Goal: Transaction & Acquisition: Purchase product/service

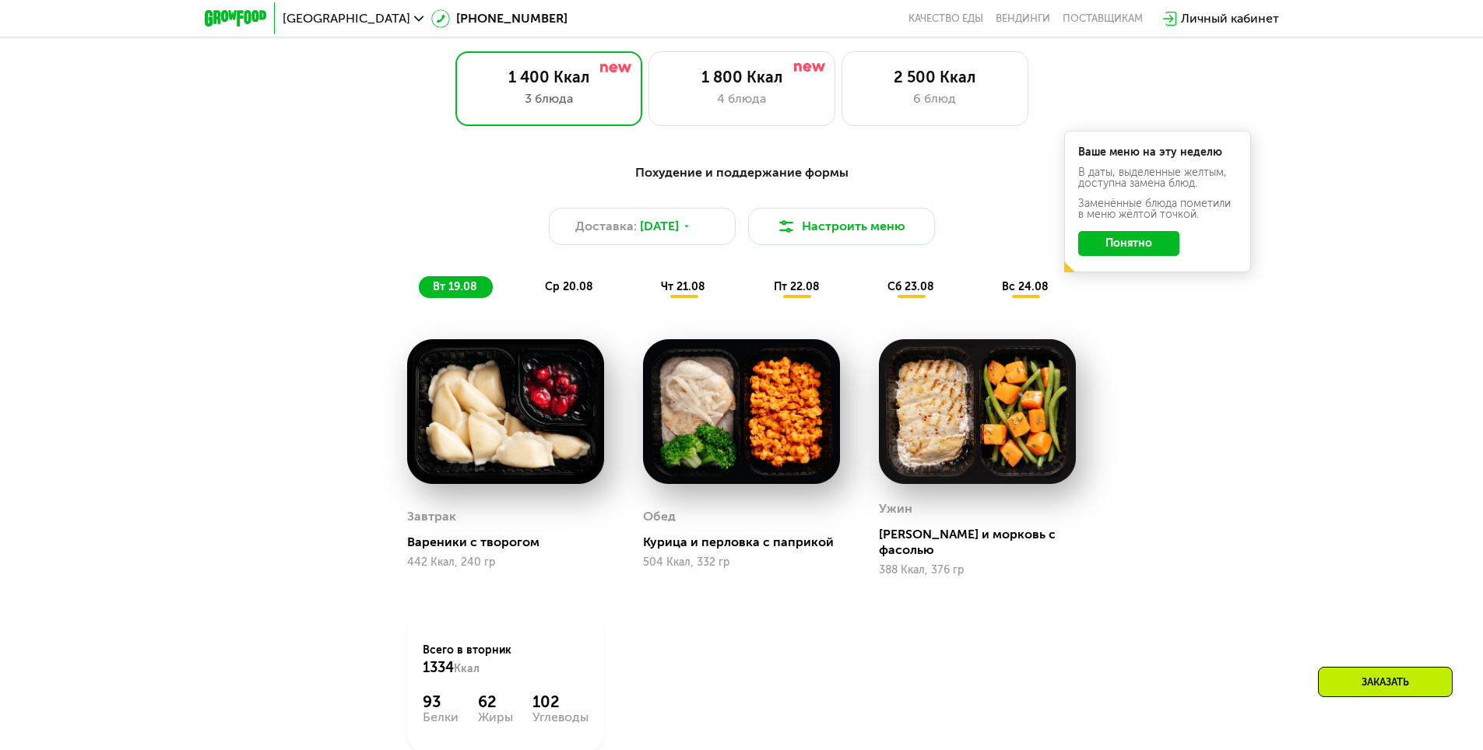
scroll to position [856, 0]
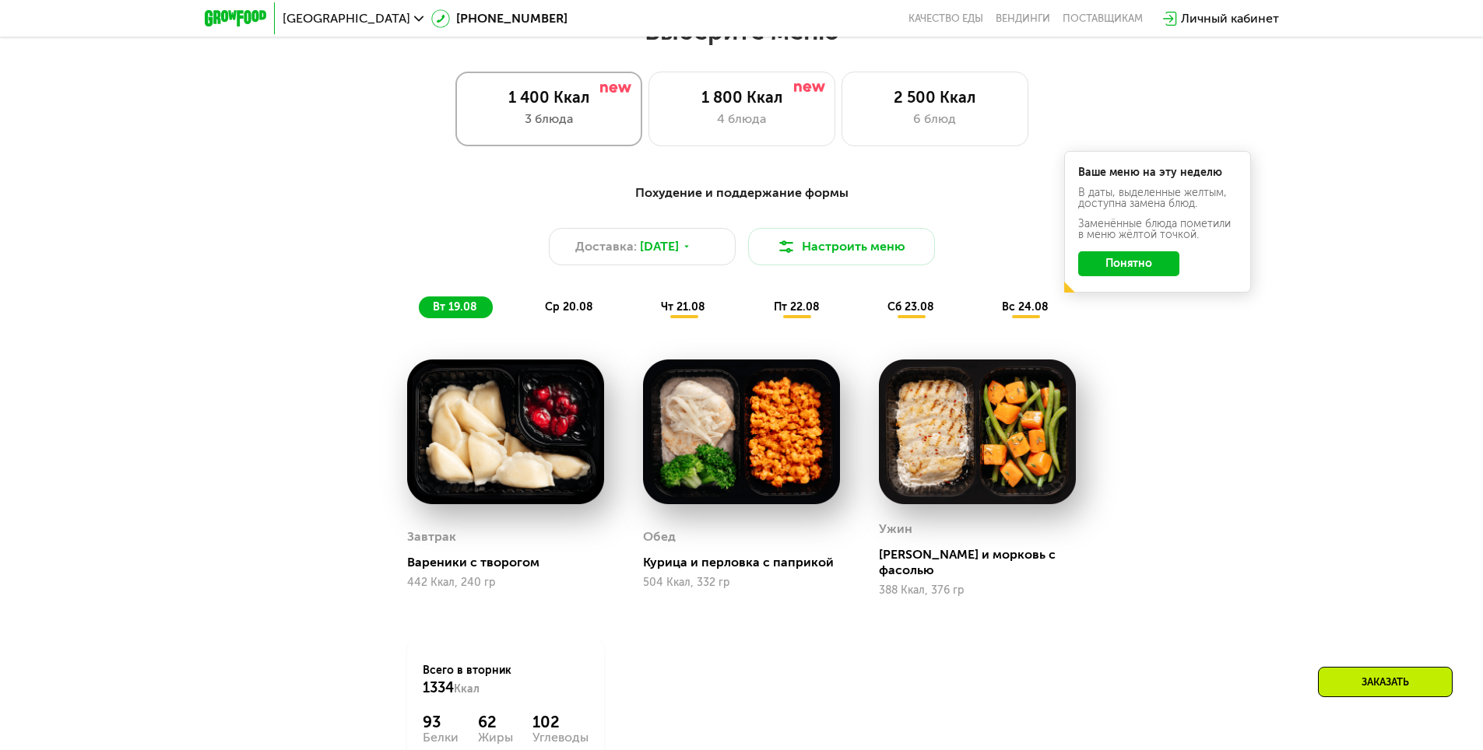
click at [631, 135] on div "1 400 Ккал 3 блюда" at bounding box center [548, 109] width 187 height 75
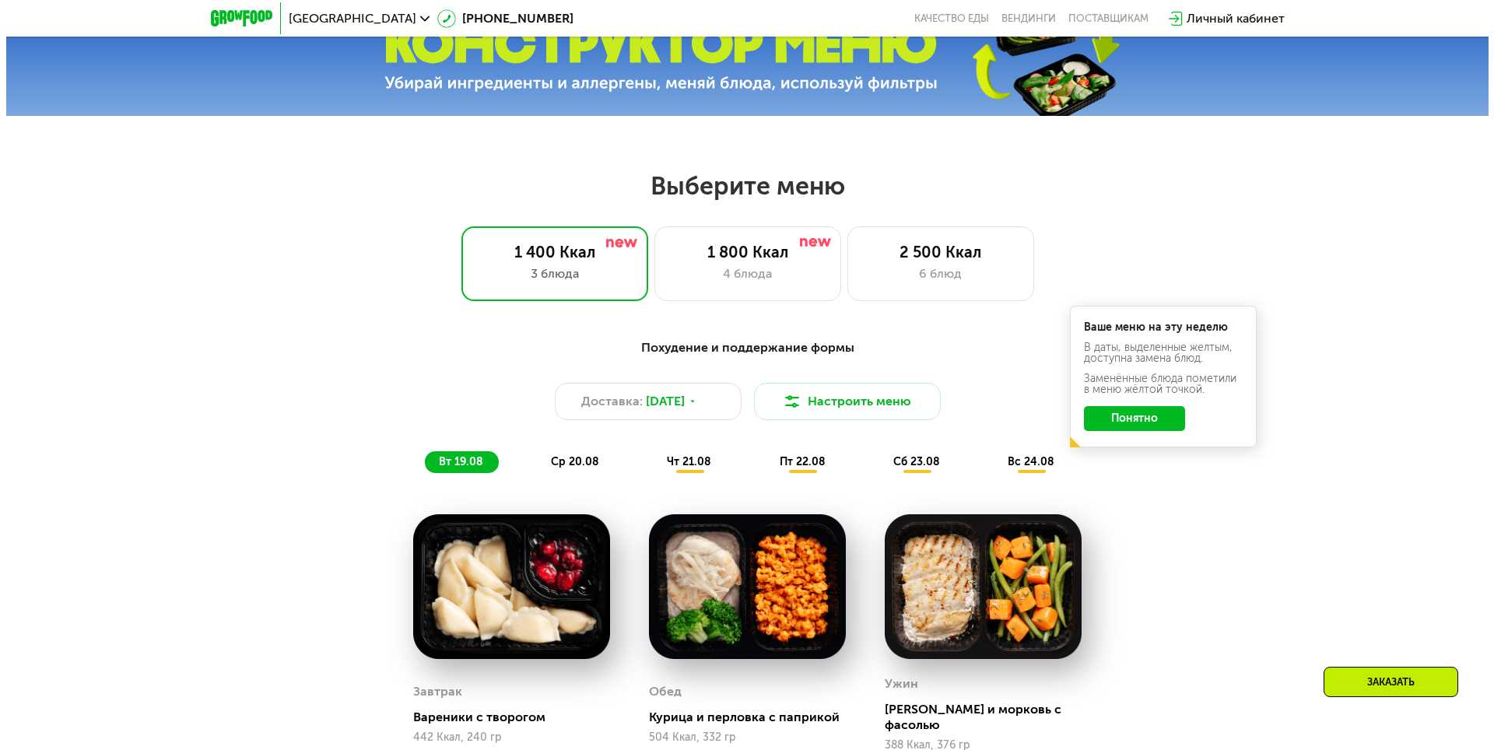
scroll to position [701, 0]
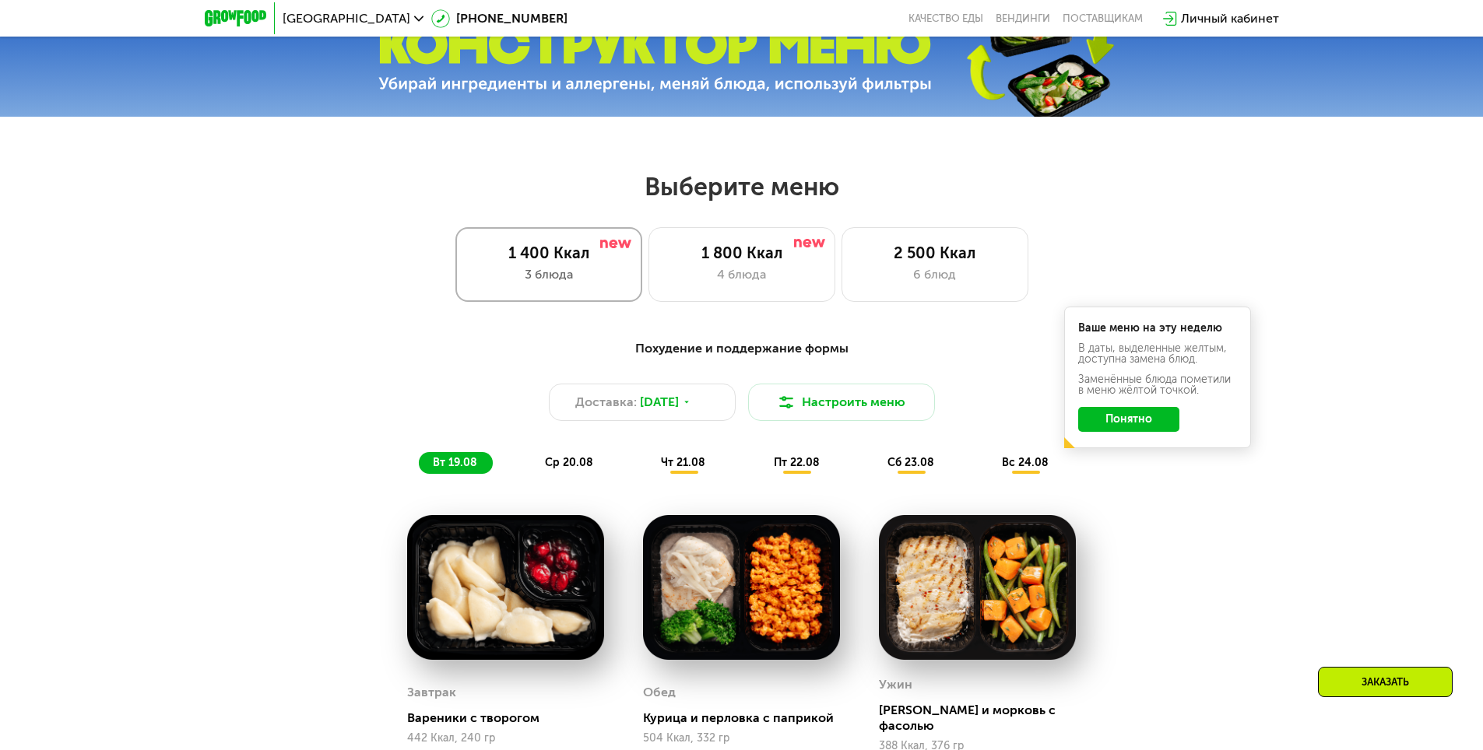
click at [619, 262] on div "1 400 Ккал" at bounding box center [549, 253] width 154 height 19
click at [838, 410] on button "Настроить меню" at bounding box center [841, 402] width 187 height 37
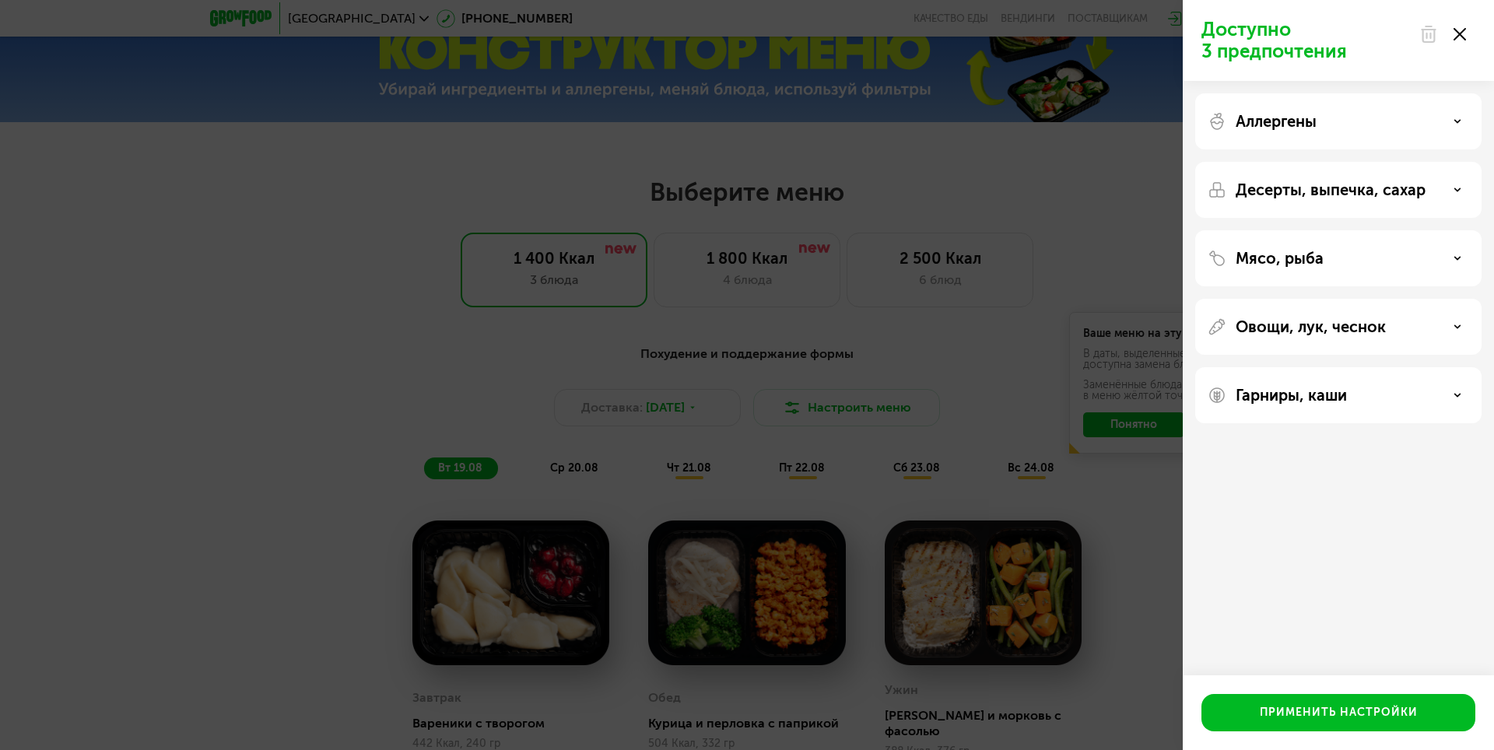
click at [1402, 162] on div "Аллергены" at bounding box center [1339, 190] width 286 height 56
click at [1450, 118] on div "Аллергены" at bounding box center [1339, 121] width 262 height 19
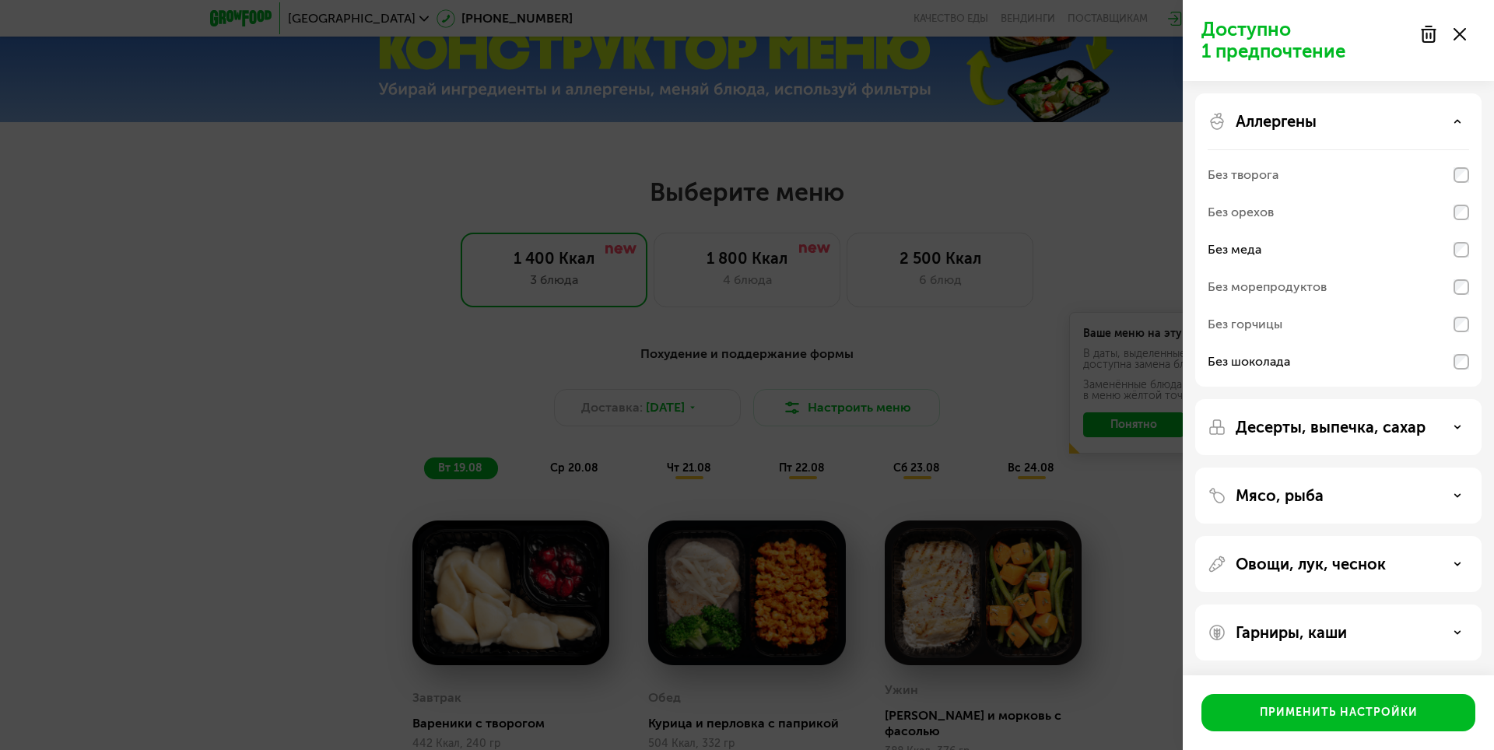
click at [1455, 118] on icon at bounding box center [1458, 122] width 8 height 8
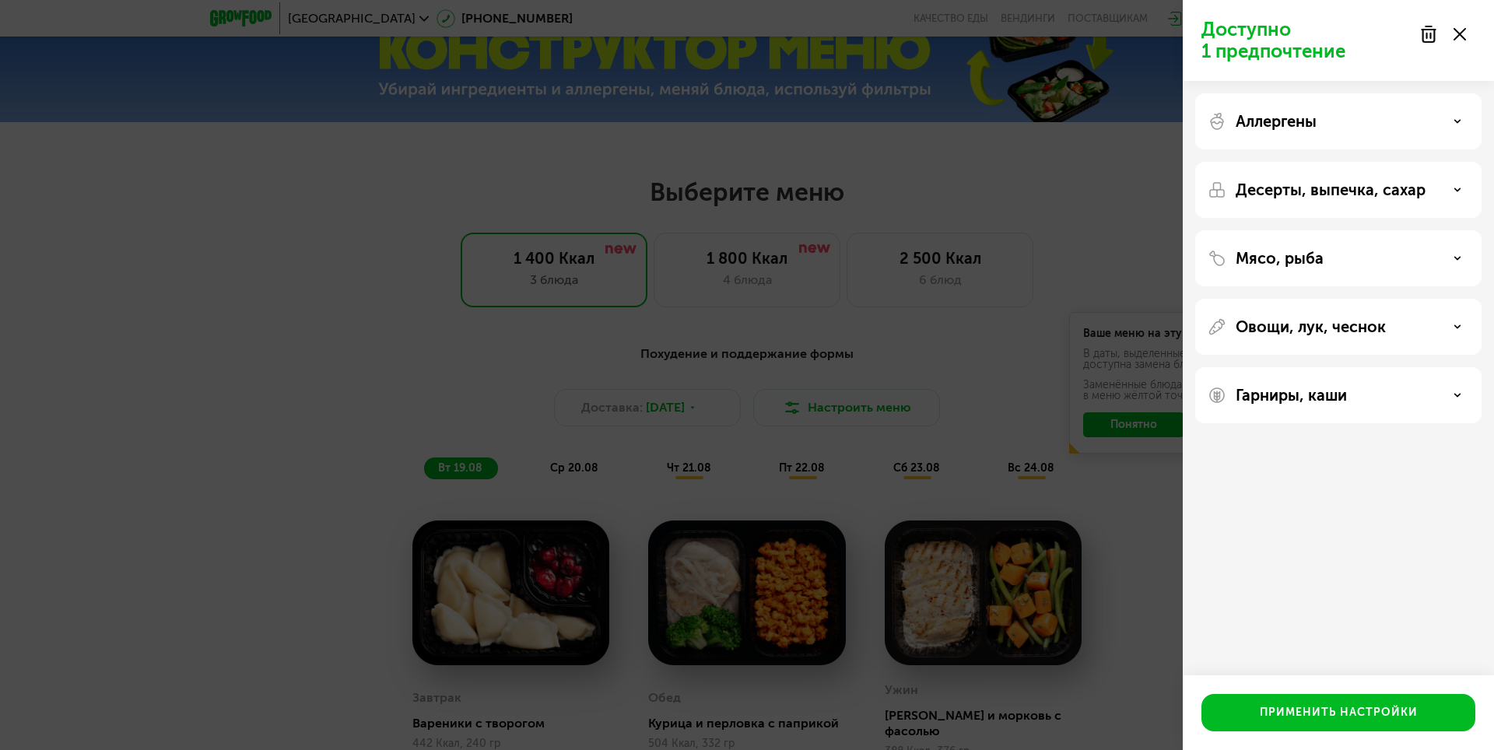
click at [1459, 191] on icon at bounding box center [1458, 190] width 8 height 8
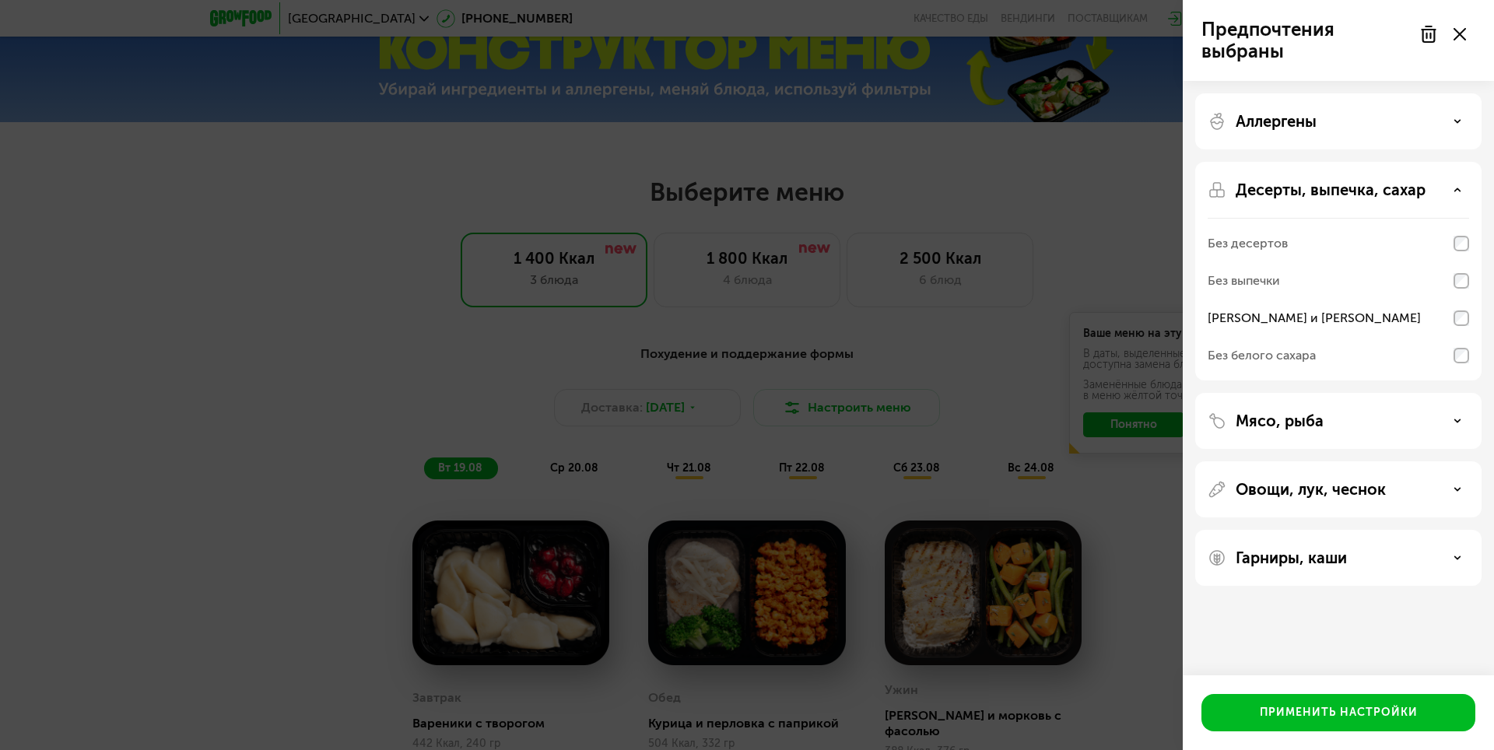
click at [1458, 188] on use at bounding box center [1458, 189] width 5 height 2
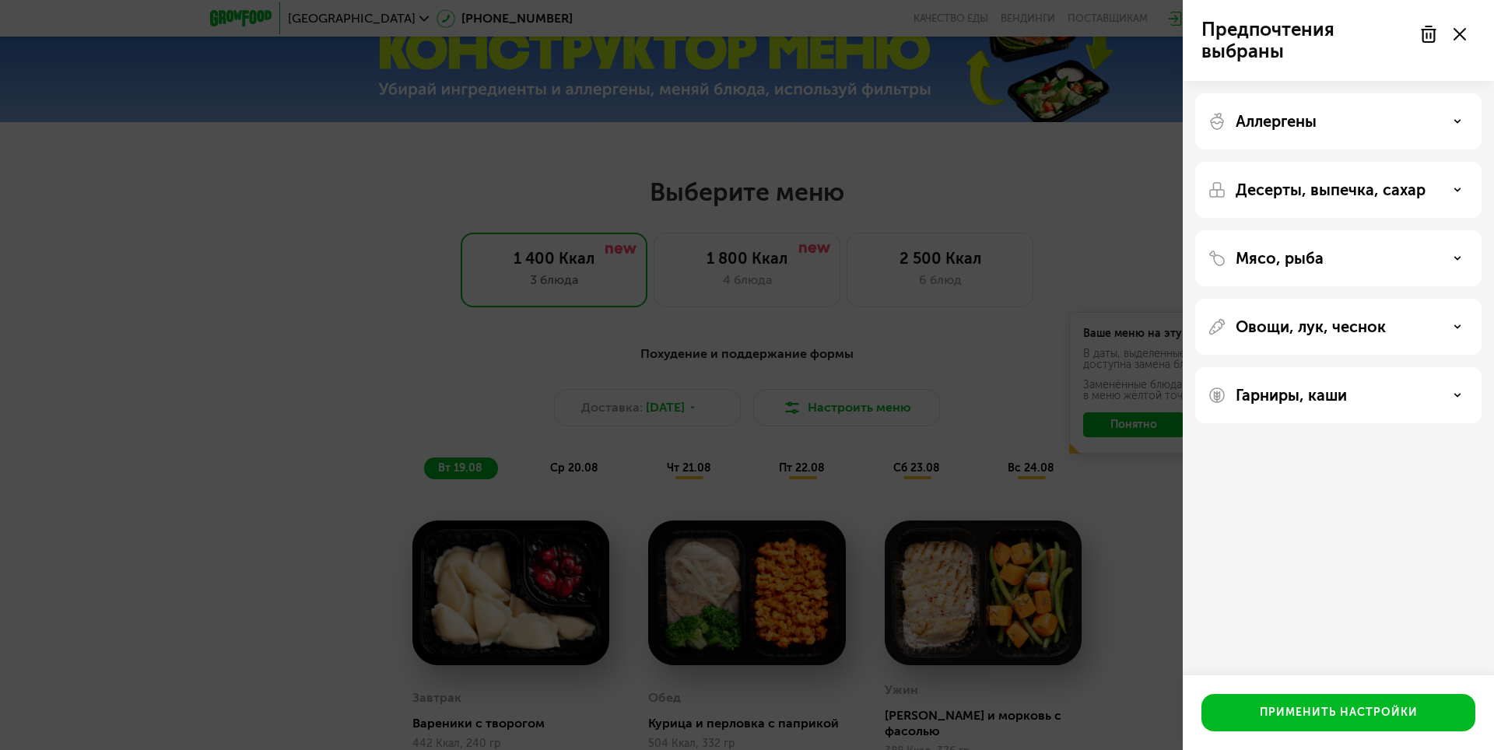
click at [1453, 258] on div "Мясо, рыба" at bounding box center [1339, 258] width 262 height 19
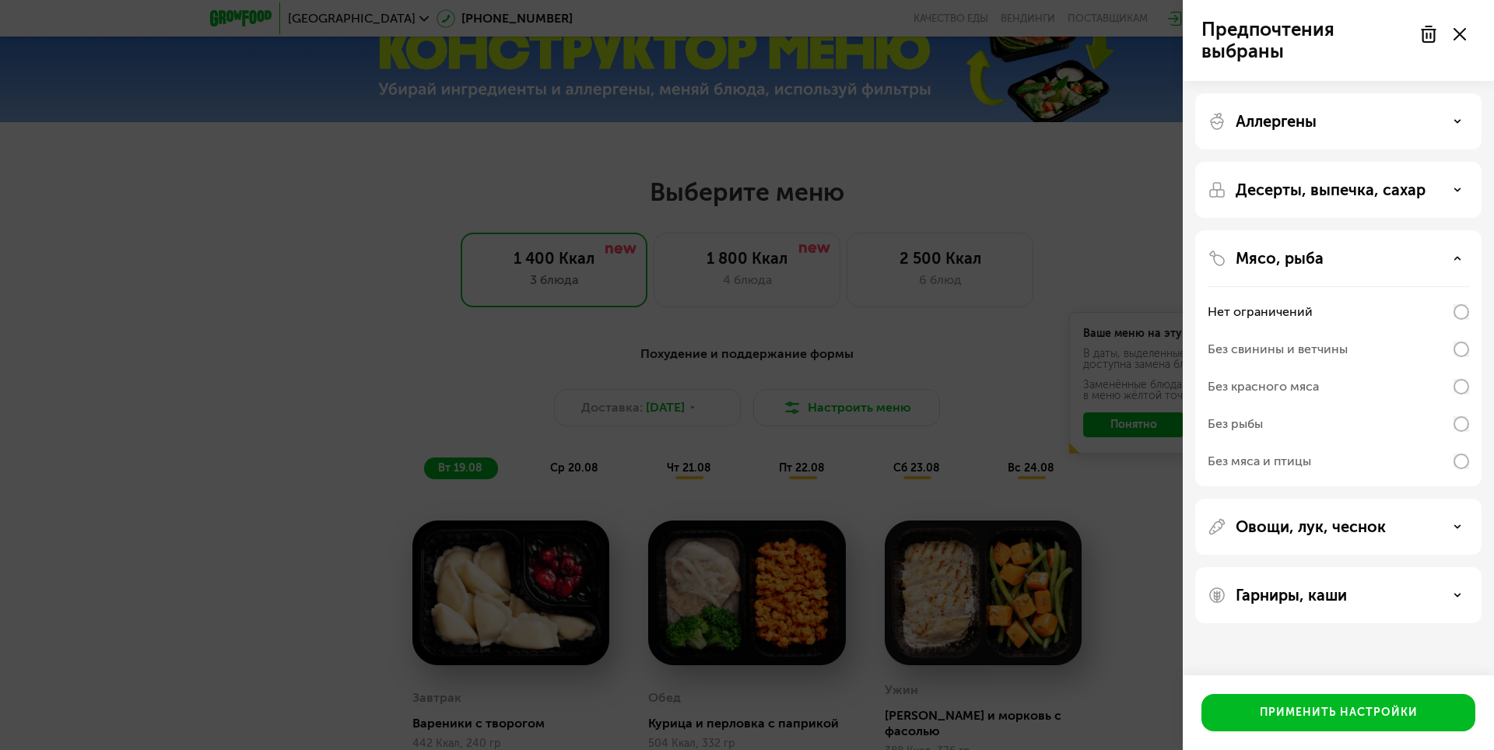
click at [1463, 406] on div "Без красного мяса" at bounding box center [1339, 424] width 262 height 37
click at [1454, 529] on icon at bounding box center [1458, 527] width 8 height 8
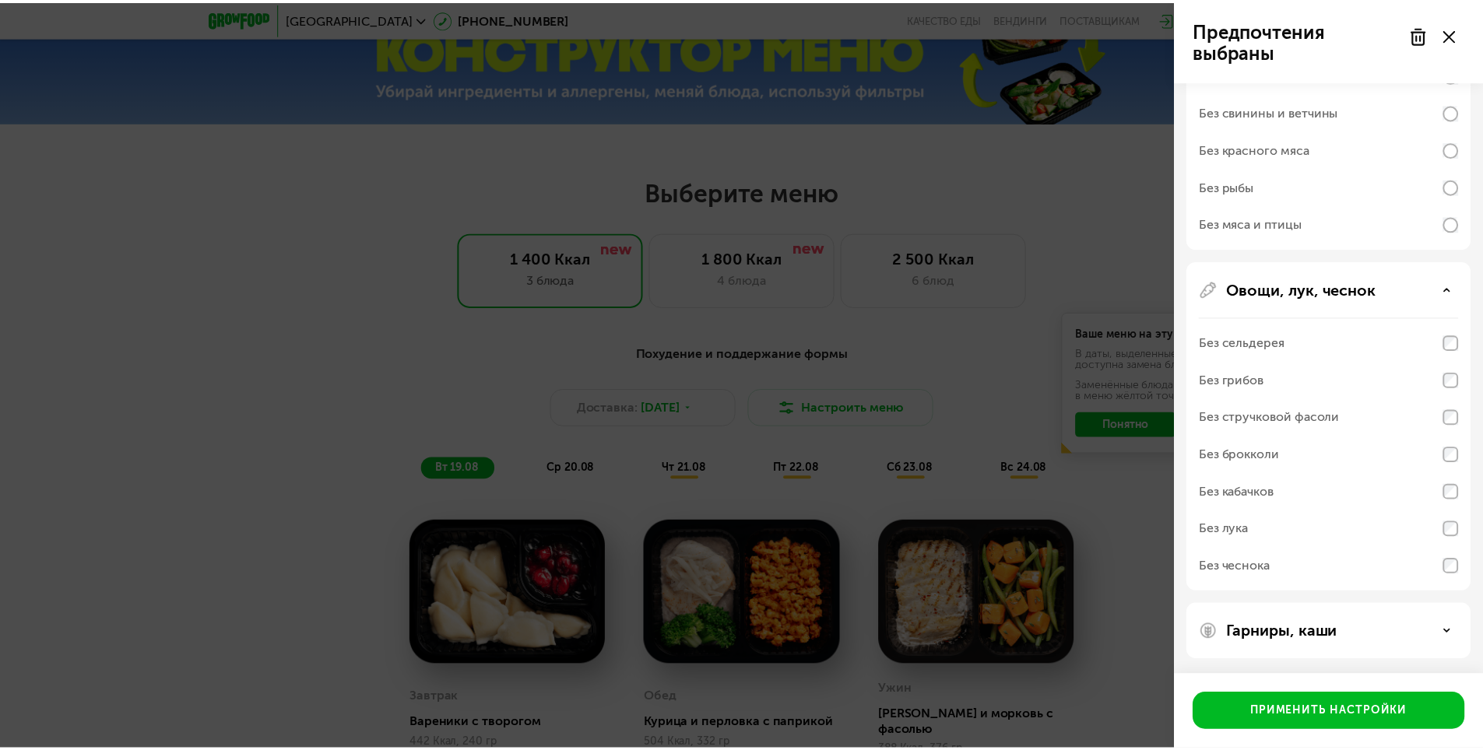
scroll to position [238, 0]
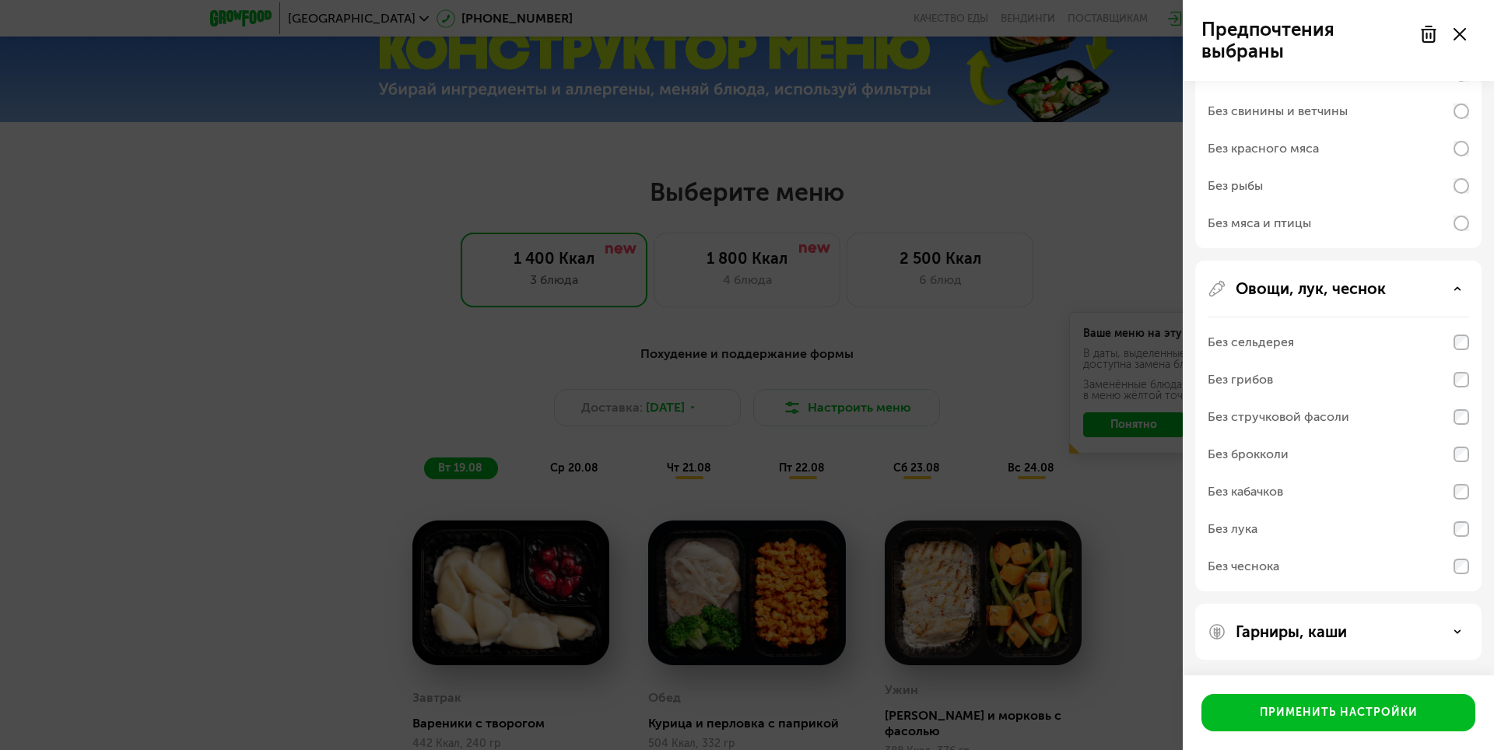
click at [1252, 420] on div "Без стручковой фасоли" at bounding box center [1279, 417] width 142 height 19
click at [1266, 564] on div "Без чеснока" at bounding box center [1244, 566] width 72 height 19
click at [1355, 708] on div "Применить настройки" at bounding box center [1339, 713] width 158 height 16
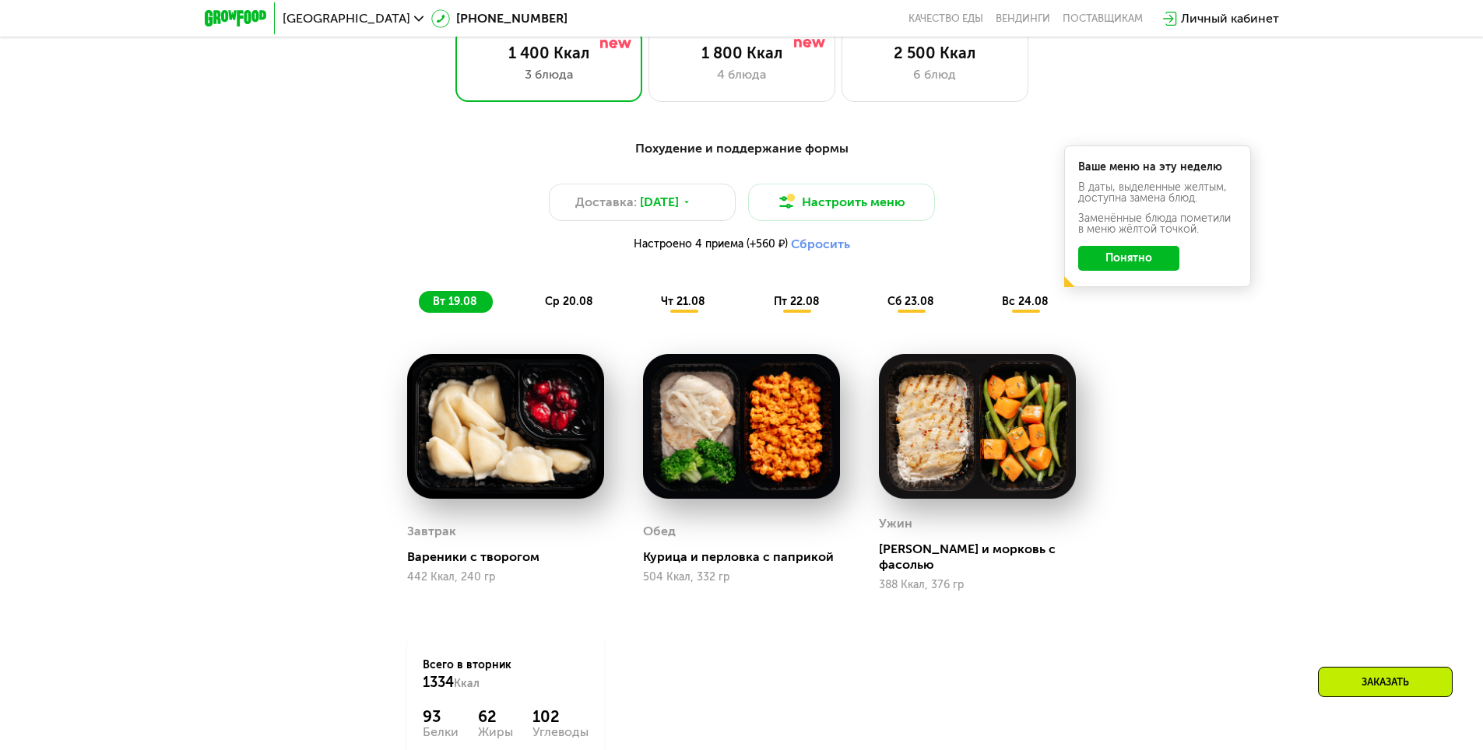
scroll to position [856, 0]
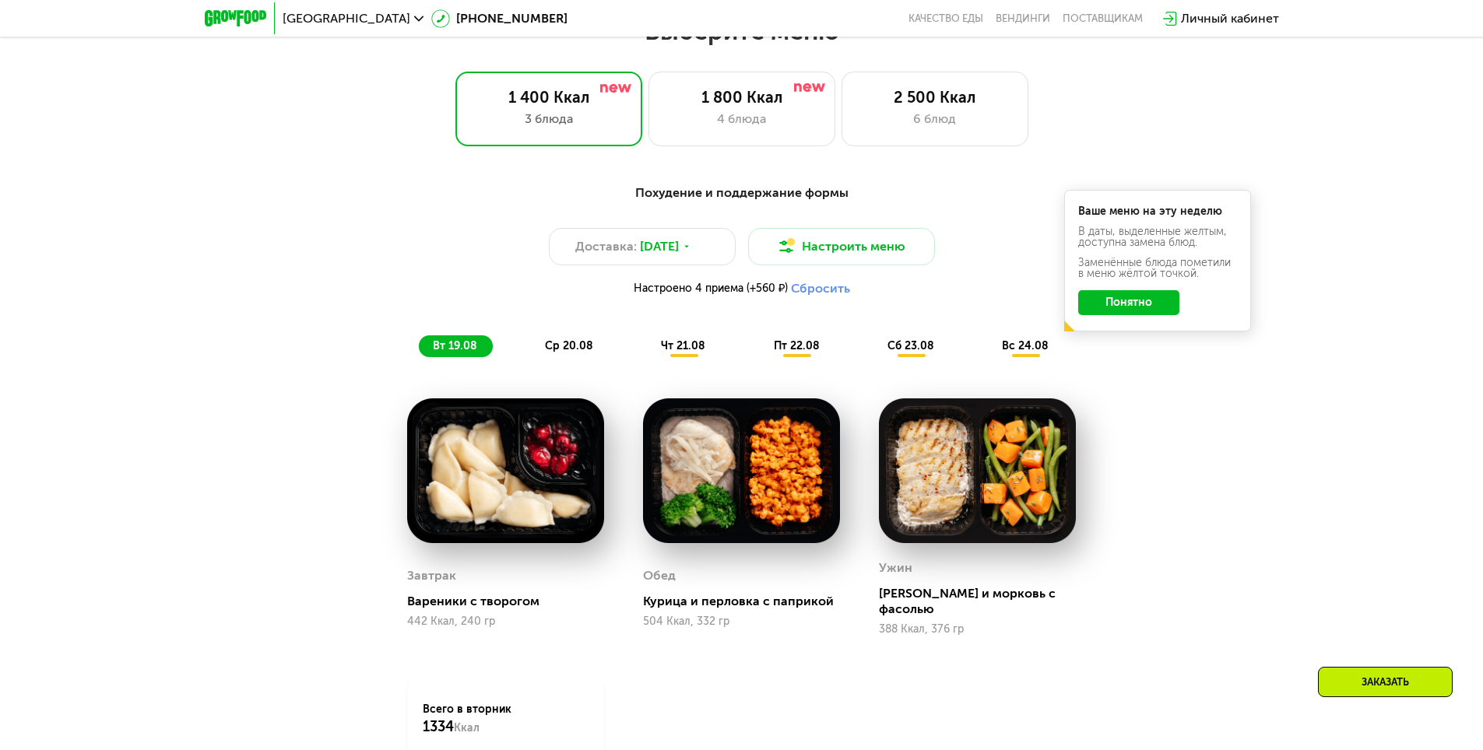
click at [1135, 309] on button "Понятно" at bounding box center [1128, 302] width 101 height 25
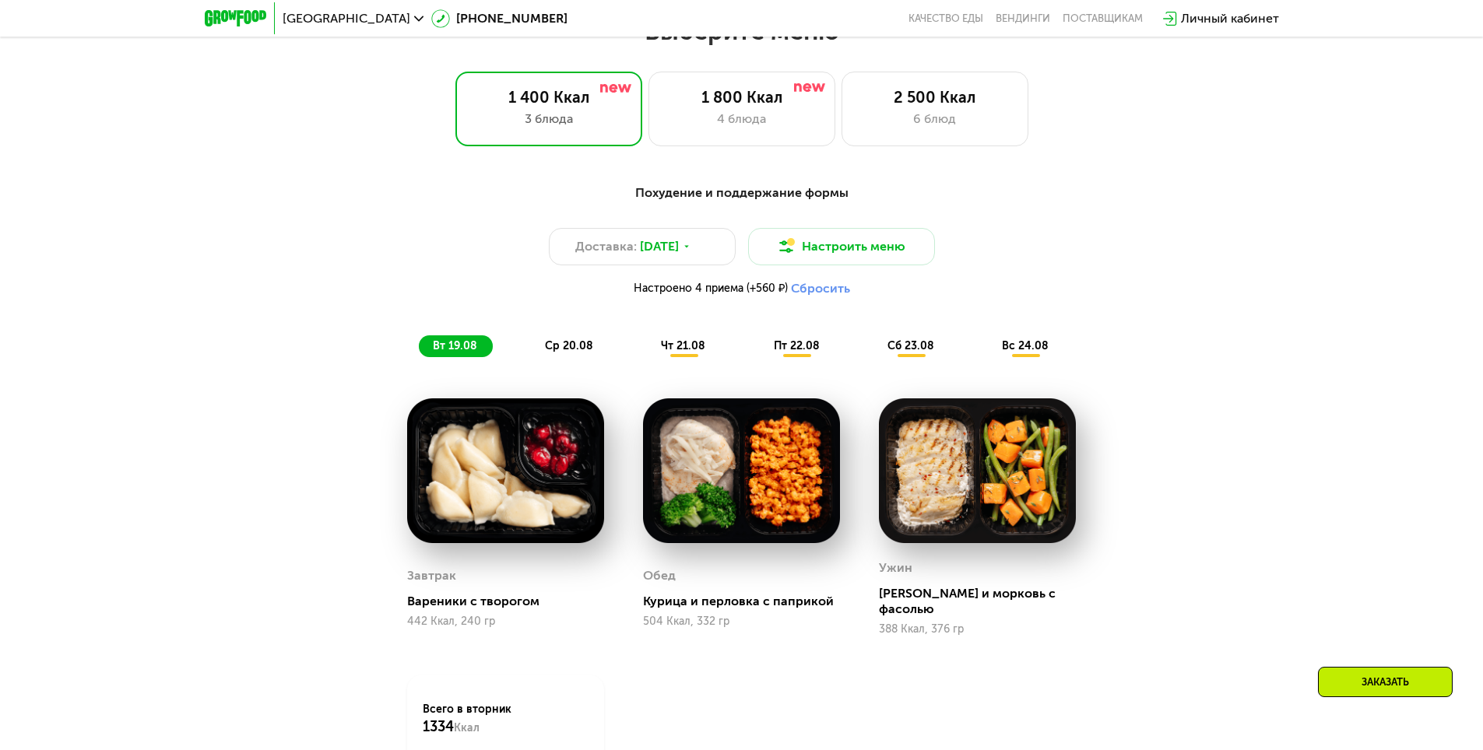
click at [559, 347] on span "ср 20.08" at bounding box center [569, 345] width 48 height 13
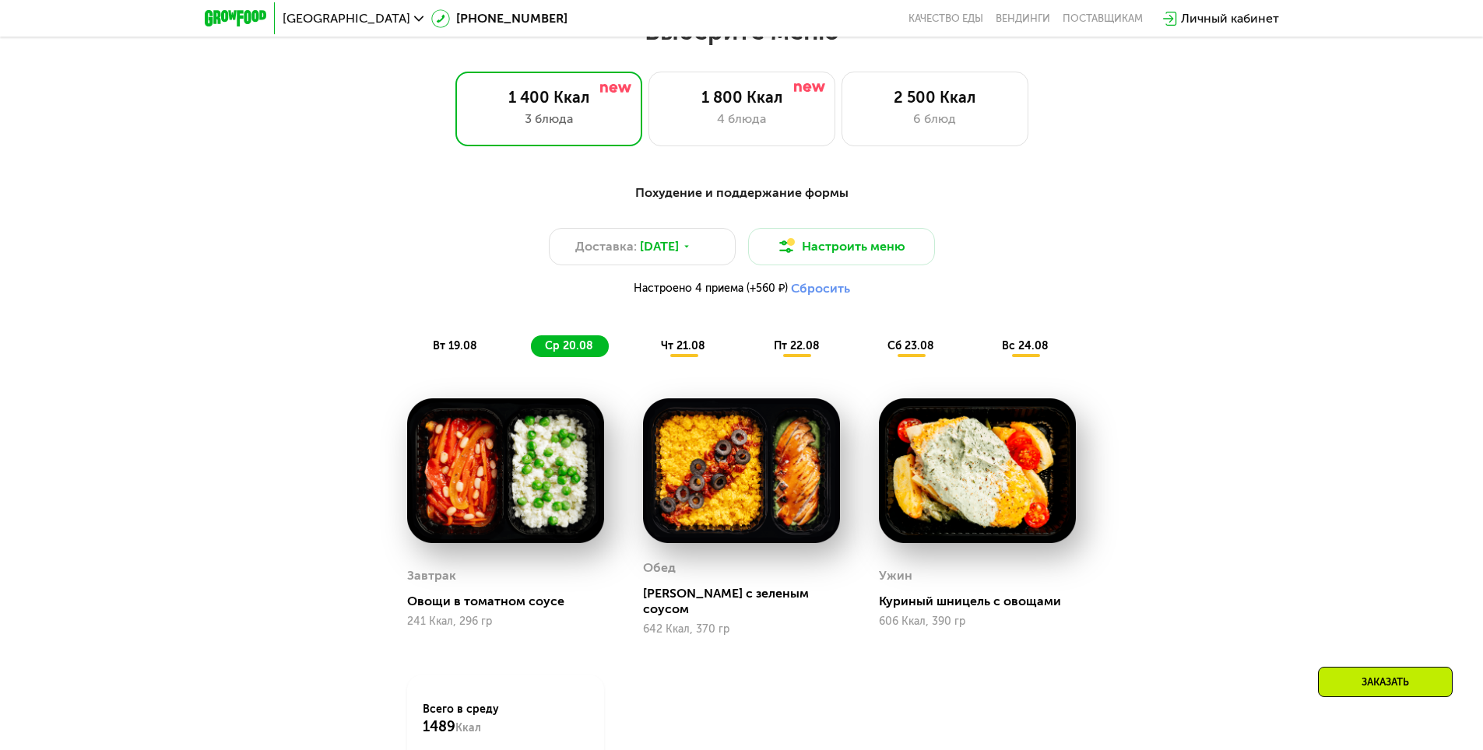
click at [667, 353] on span "чт 21.08" at bounding box center [683, 345] width 44 height 13
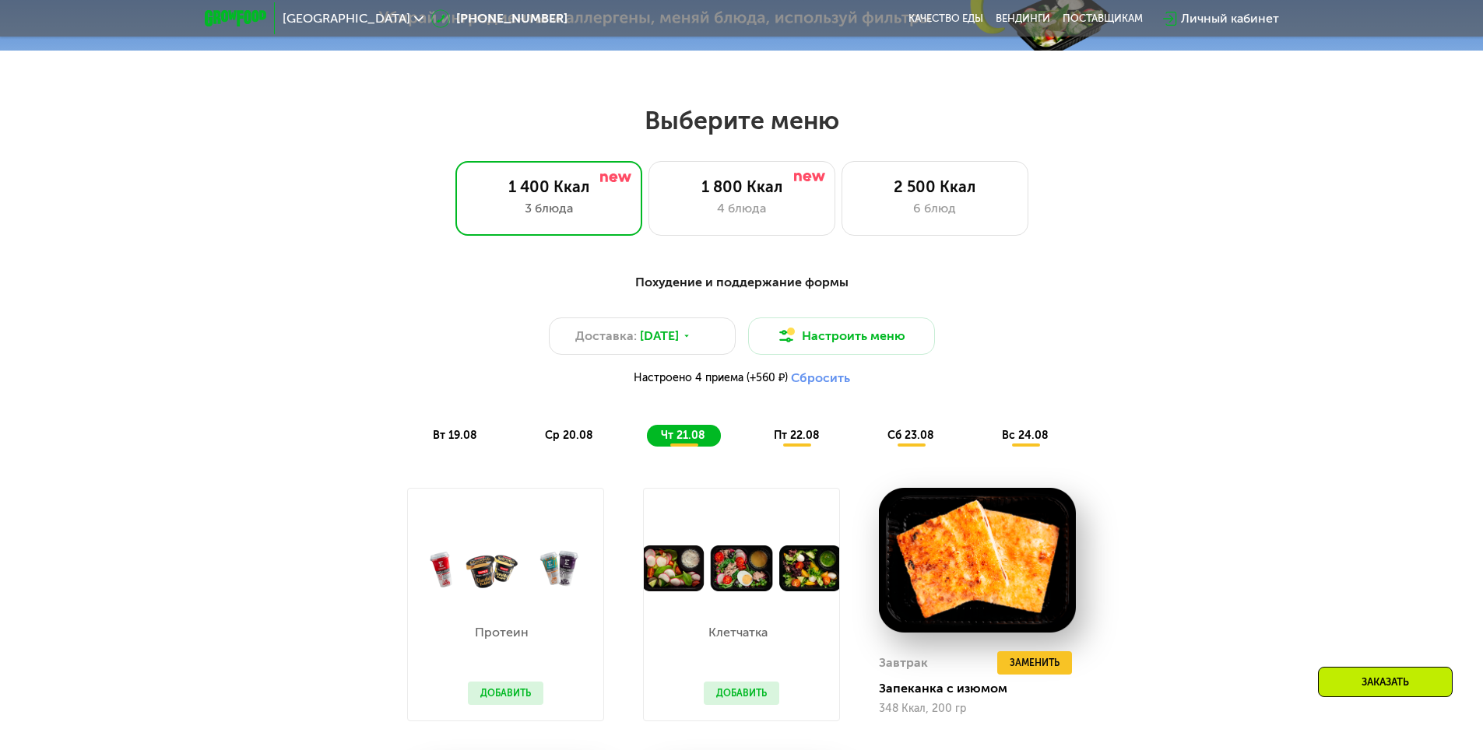
scroll to position [778, 0]
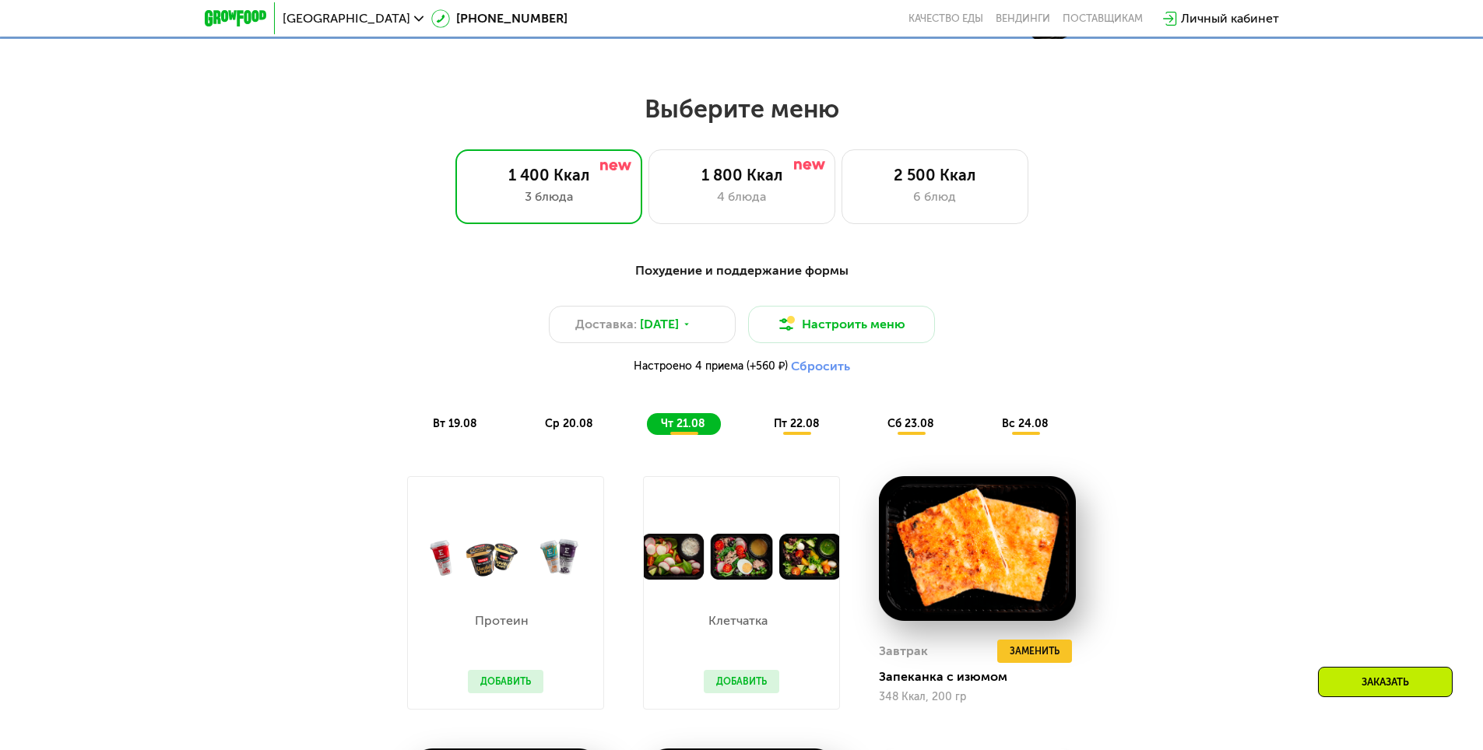
click at [802, 430] on span "пт 22.08" at bounding box center [797, 423] width 46 height 13
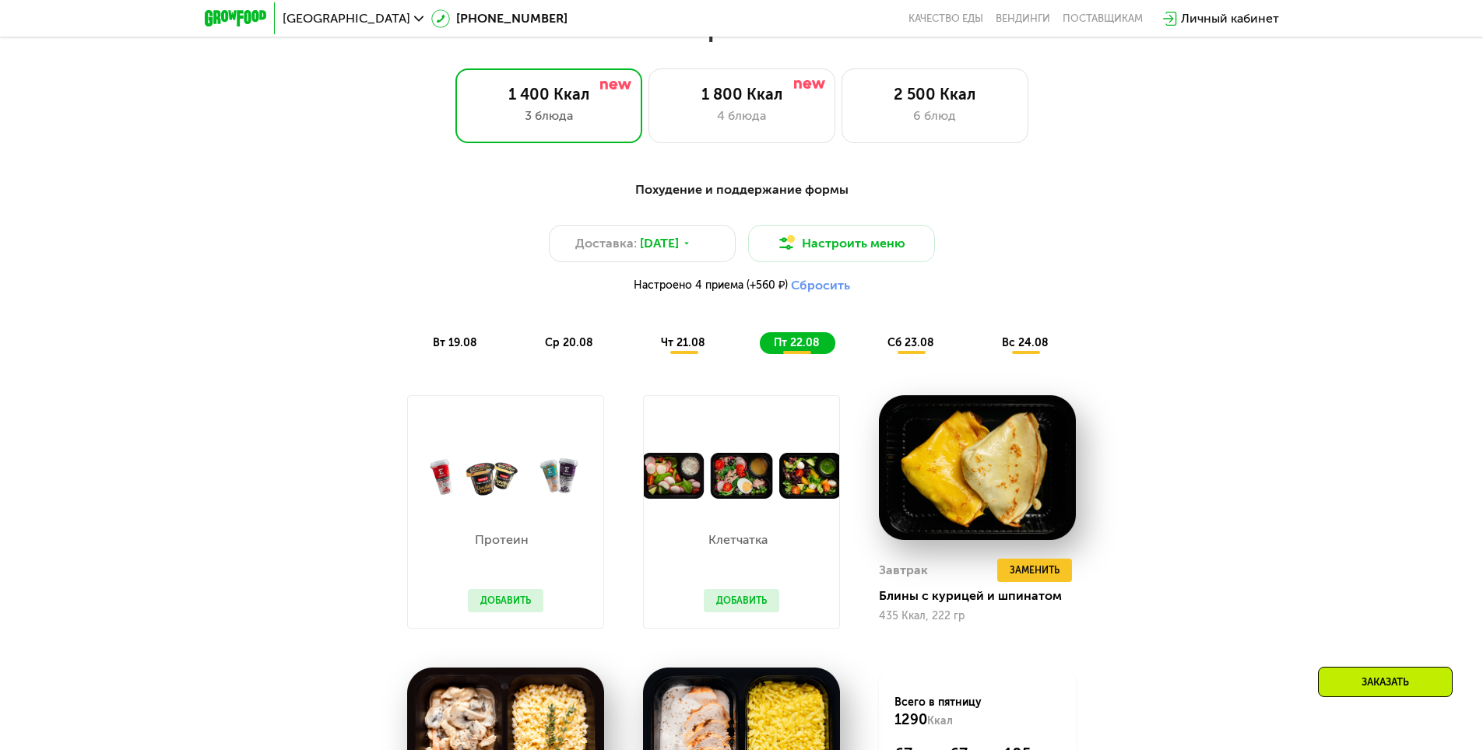
scroll to position [856, 0]
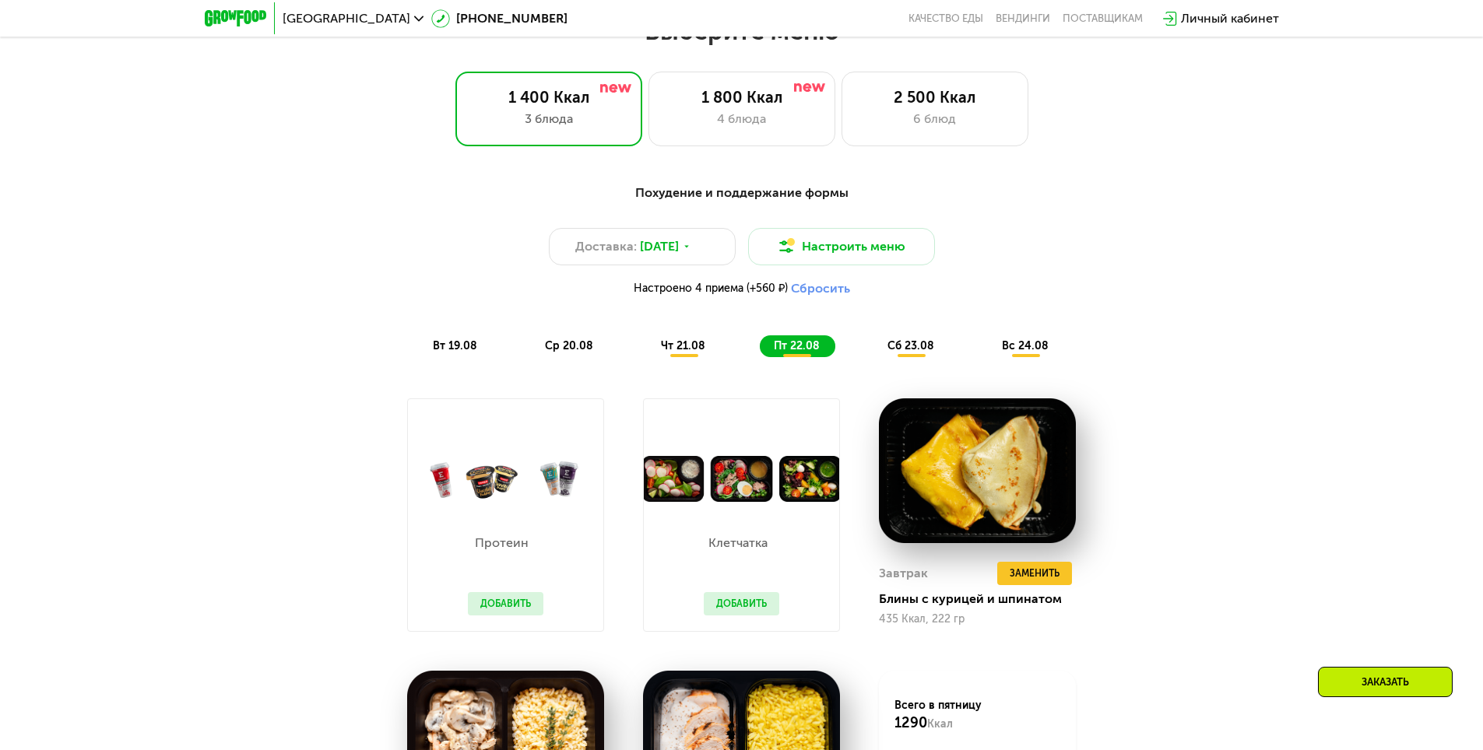
click at [905, 353] on span "сб 23.08" at bounding box center [910, 345] width 47 height 13
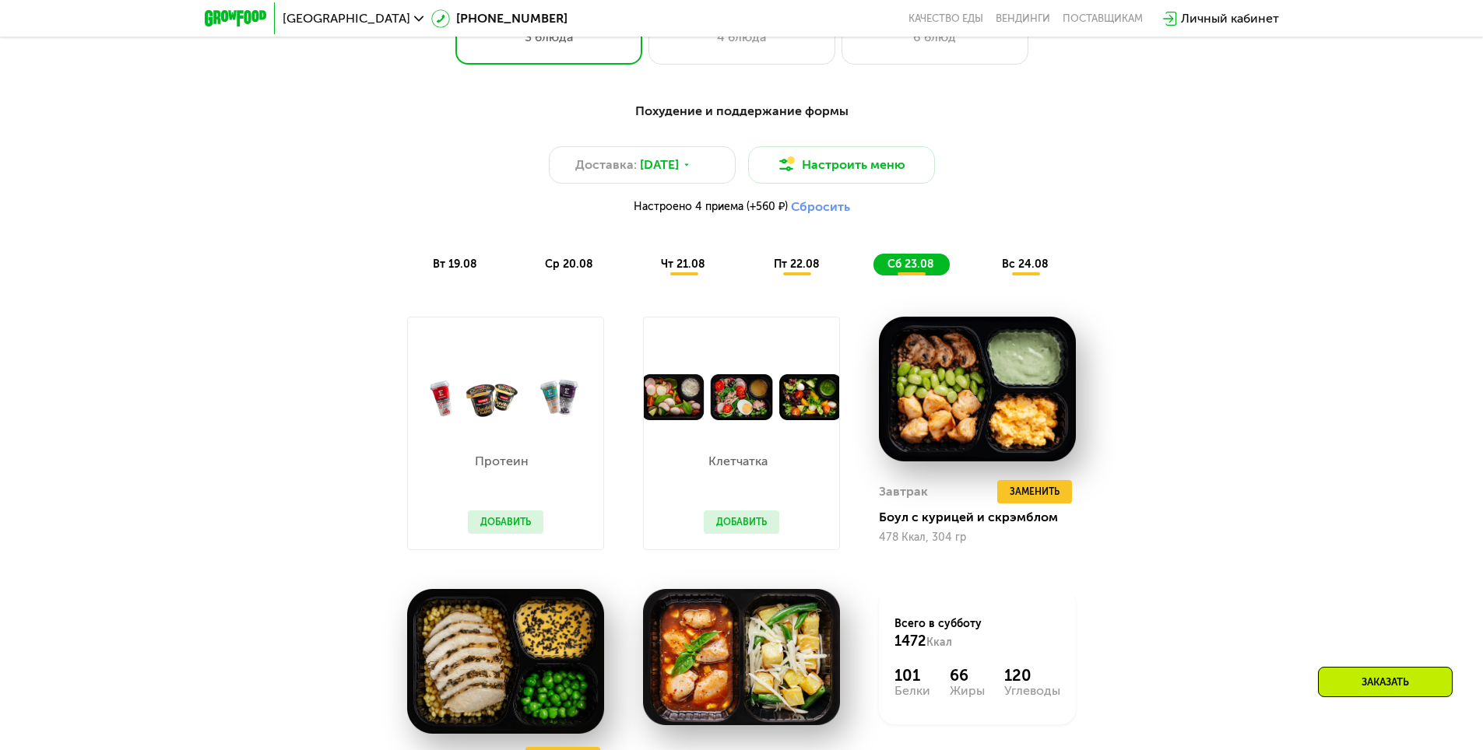
scroll to position [778, 0]
